Goal: Find specific page/section: Find specific page/section

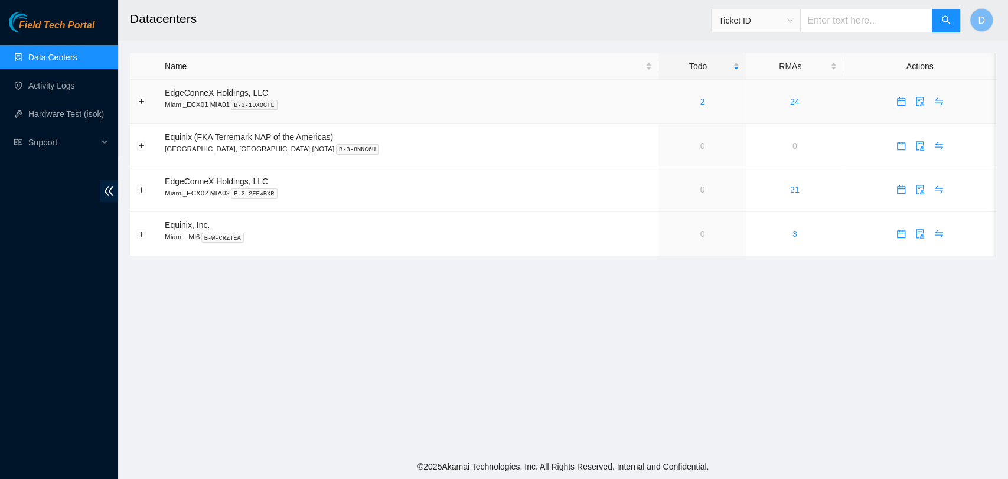
click at [664, 108] on td "2" at bounding box center [702, 102] width 87 height 44
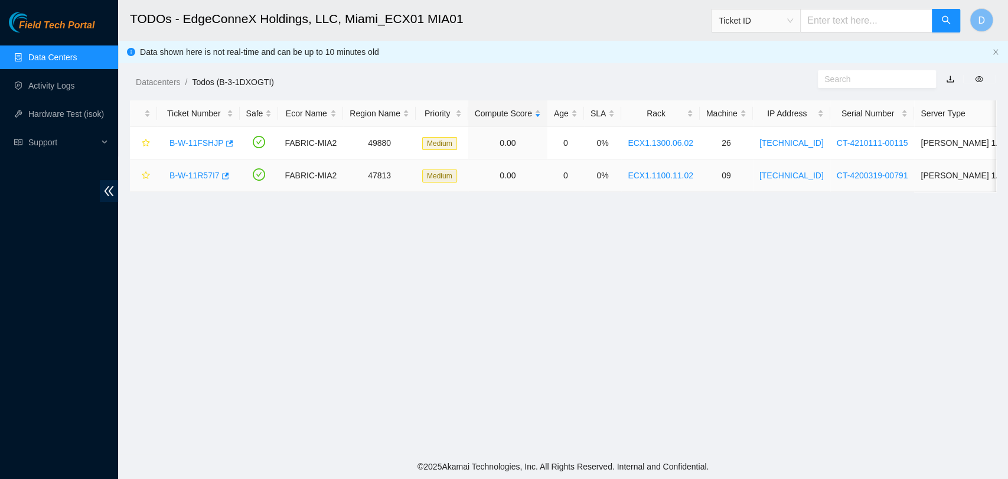
click at [176, 172] on link "B-W-11R57I7" at bounding box center [195, 175] width 50 height 9
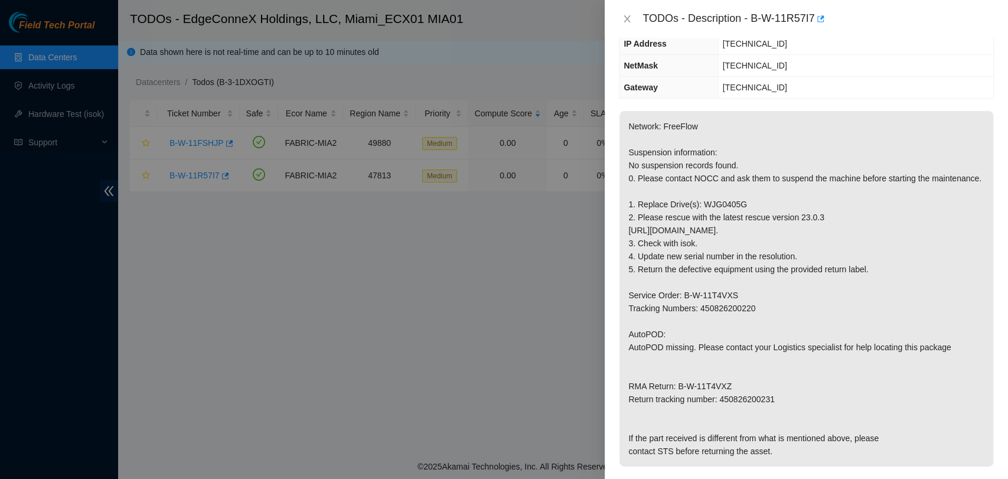
scroll to position [131, 0]
click at [626, 17] on icon "close" at bounding box center [627, 18] width 6 height 7
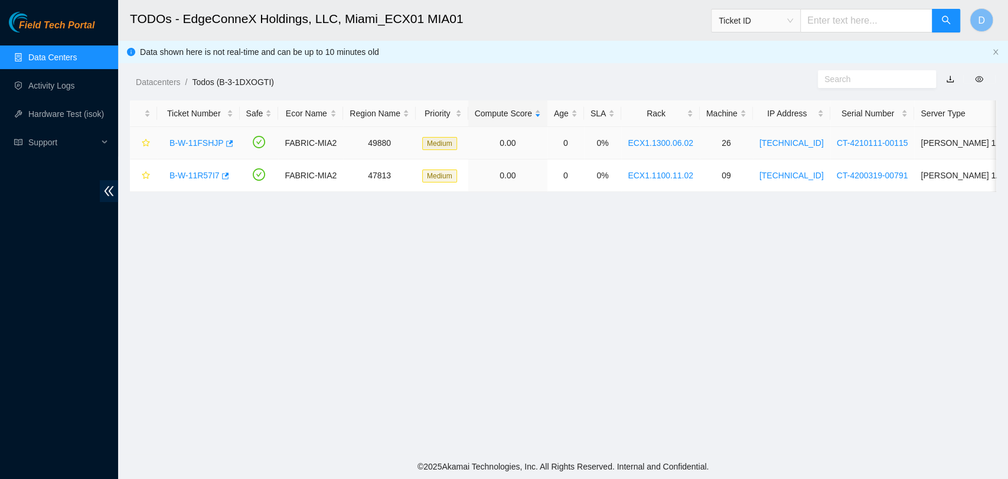
click at [194, 142] on link "B-W-11FSHJP" at bounding box center [197, 142] width 54 height 9
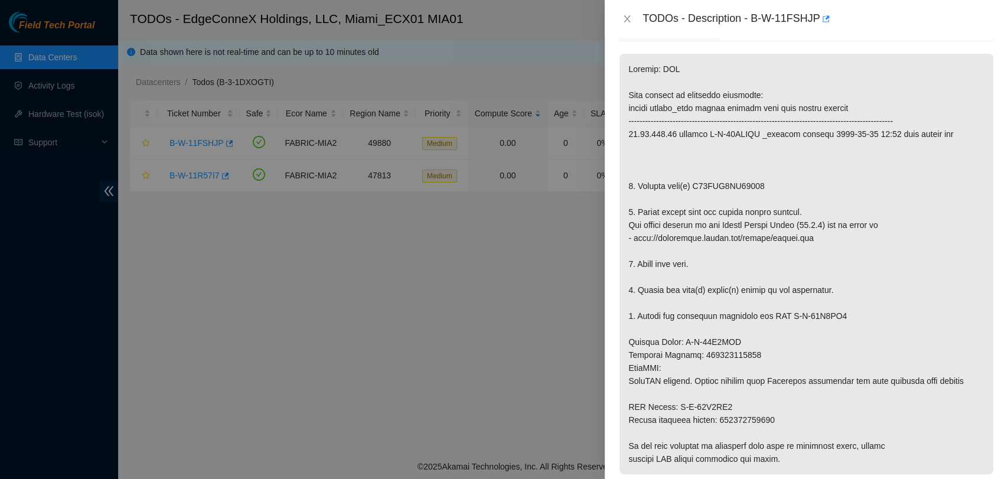
scroll to position [459, 0]
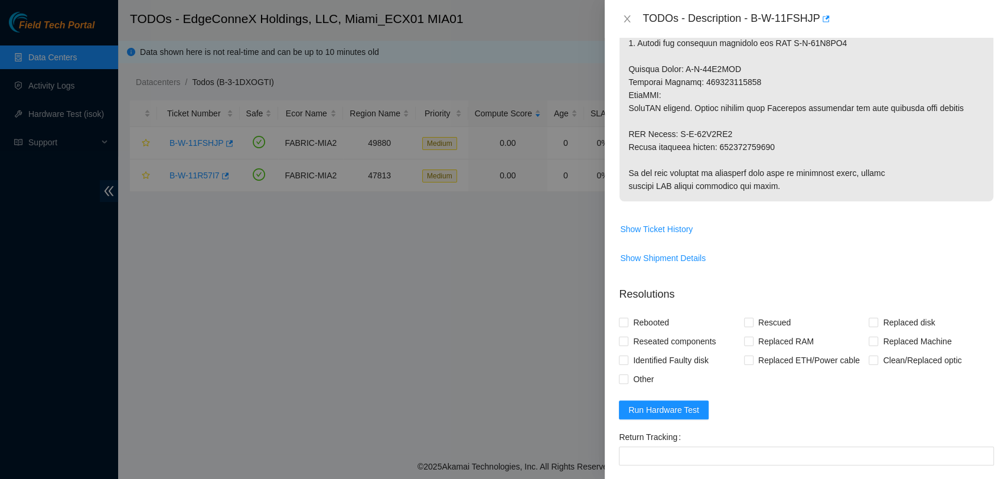
click at [618, 15] on div "TODOs - Description - B-W-11FSHJP" at bounding box center [806, 19] width 403 height 38
click at [624, 18] on icon "close" at bounding box center [627, 18] width 9 height 9
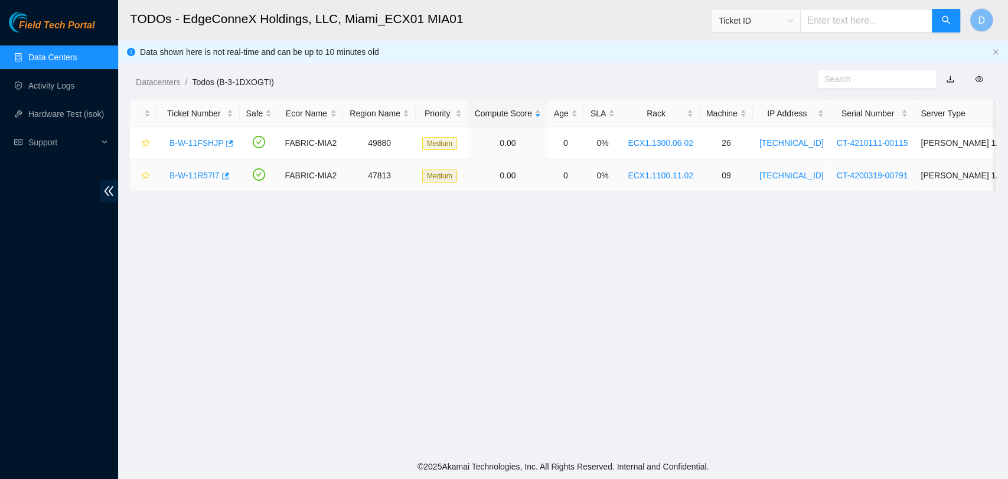
click at [179, 177] on link "B-W-11R57I7" at bounding box center [195, 175] width 50 height 9
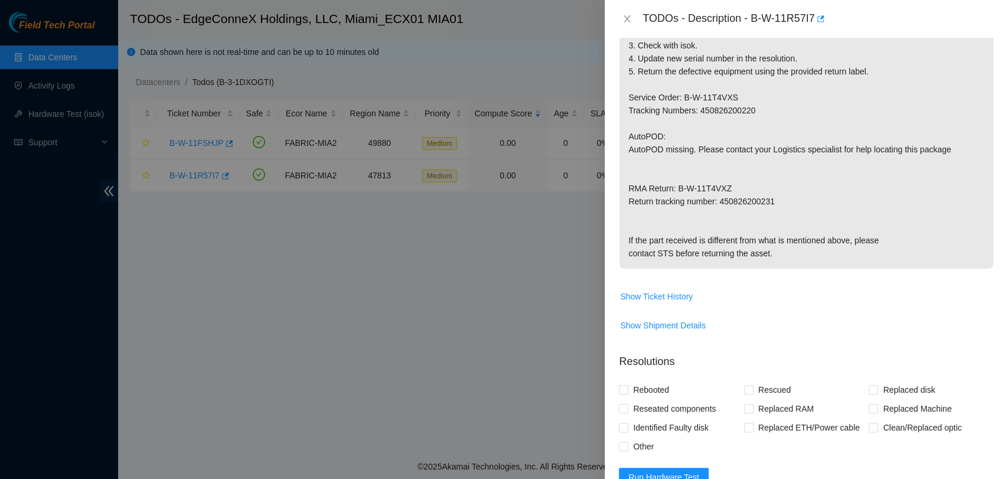
scroll to position [328, 0]
